Goal: Use online tool/utility: Use online tool/utility

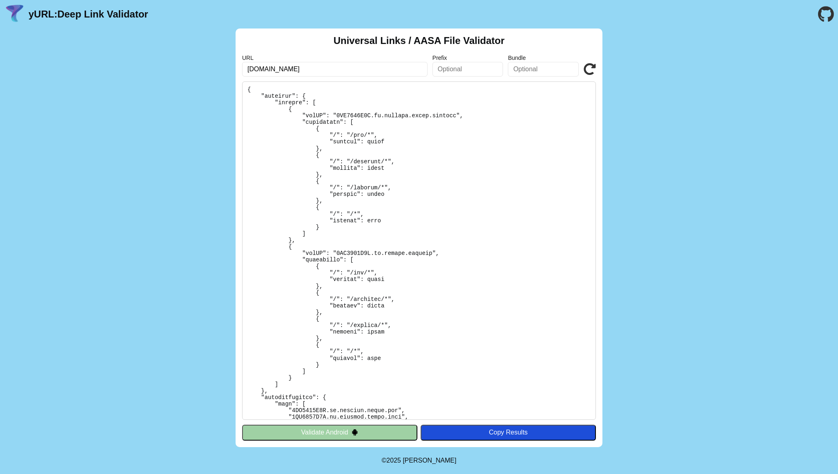
scroll to position [52, 0]
click at [297, 146] on pre at bounding box center [419, 250] width 354 height 339
click at [326, 70] on input "[DOMAIN_NAME]" at bounding box center [334, 69] width 185 height 15
click at [460, 226] on pre at bounding box center [419, 250] width 354 height 339
click at [325, 432] on button "Validate Android" at bounding box center [329, 432] width 175 height 15
